Goal: Task Accomplishment & Management: Use online tool/utility

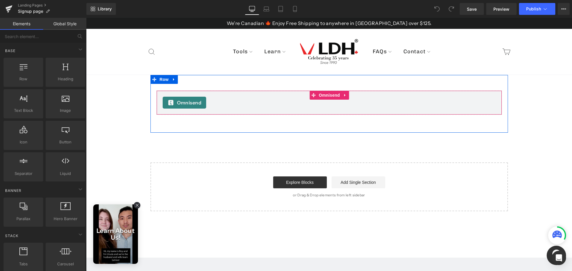
click at [278, 102] on div "Omnisend" at bounding box center [329, 103] width 333 height 12
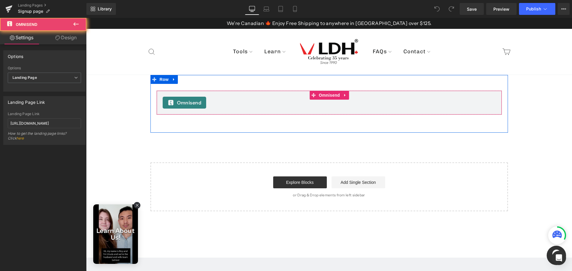
click at [278, 102] on div "Omnisend" at bounding box center [329, 103] width 333 height 12
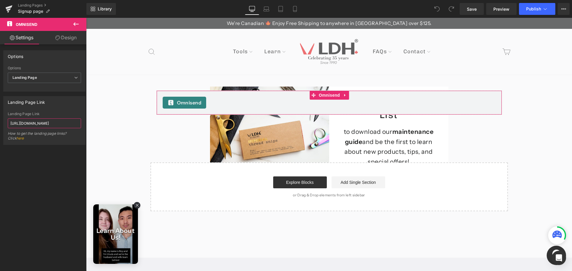
click at [62, 124] on input "[URL][DOMAIN_NAME]" at bounding box center [44, 123] width 73 height 10
click at [6, 7] on icon at bounding box center [8, 8] width 7 height 15
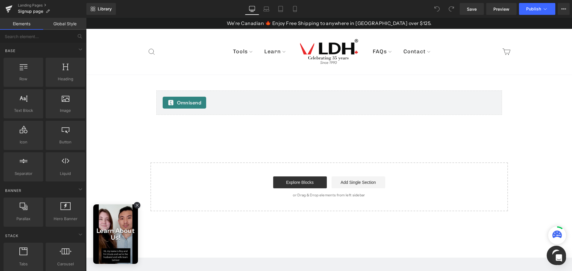
click at [259, 105] on div "Omnisend" at bounding box center [329, 103] width 333 height 12
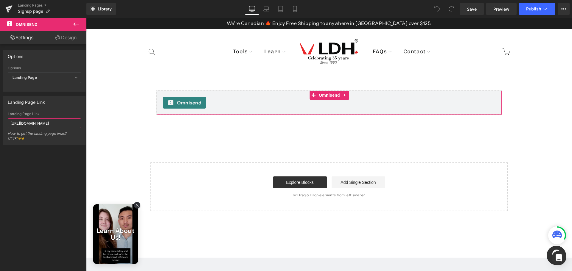
click at [45, 124] on input "[URL][DOMAIN_NAME]" at bounding box center [44, 123] width 73 height 10
paste input "forms/v1/landingPage/5d547a7e8653ed527ebd98a3/5ea8989a99f0b71deec53129"
type input "https://omniform1.com/forms/v1/landingPage/5d547a7e8653ed527ebd98a3/5ea8989a99f…"
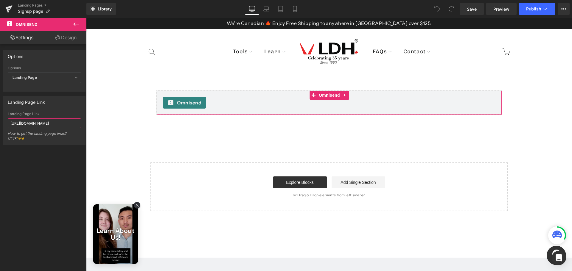
scroll to position [0, 113]
click at [188, 132] on div "Omnisend Omnisend Row" at bounding box center [328, 104] width 357 height 58
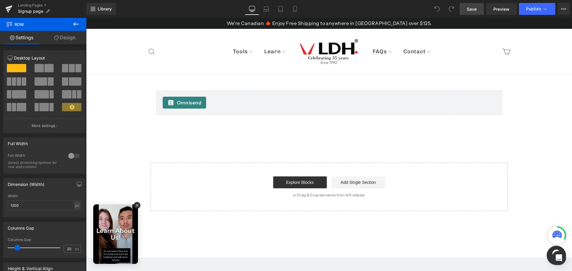
click at [477, 13] on link "Save" at bounding box center [471, 9] width 24 height 12
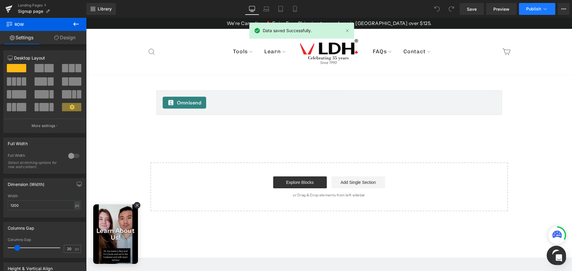
click at [526, 9] on span "Publish" at bounding box center [533, 9] width 15 height 5
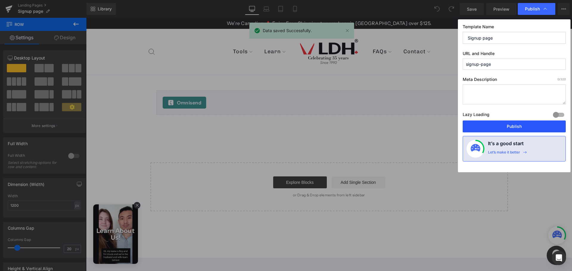
click at [518, 127] on button "Publish" at bounding box center [513, 127] width 103 height 12
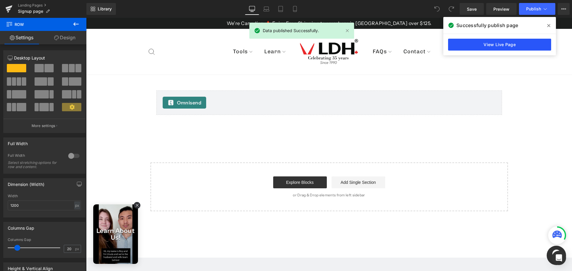
click at [500, 44] on link "View Live Page" at bounding box center [499, 45] width 103 height 12
